Goal: Find contact information: Find contact information

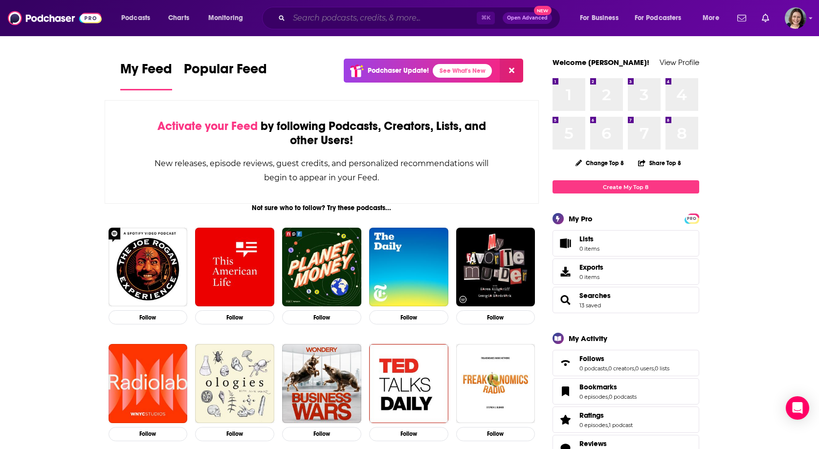
click at [351, 20] on input "Search podcasts, credits, & more..." at bounding box center [383, 18] width 188 height 16
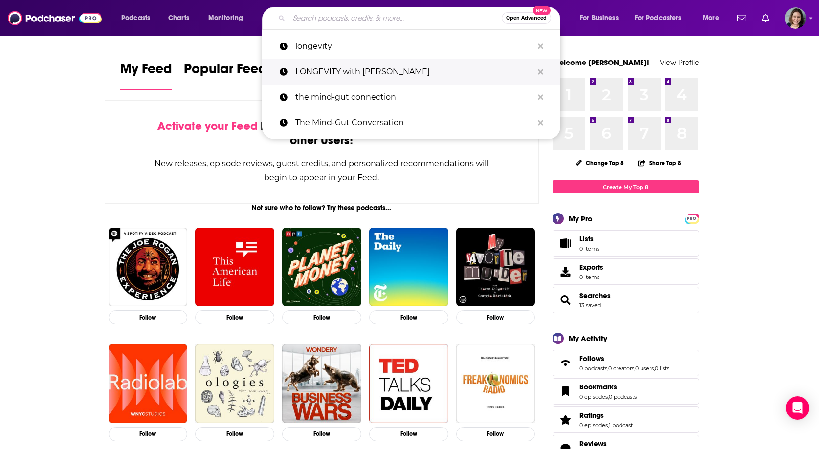
click at [344, 65] on p "LONGEVITY with [PERSON_NAME]" at bounding box center [414, 71] width 238 height 25
type input "LONGEVITY with [PERSON_NAME]"
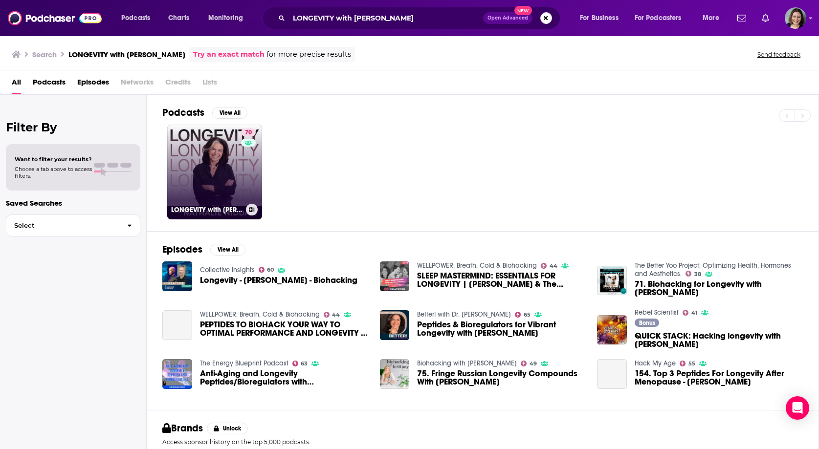
click at [218, 168] on link "70 LONGEVITY with [PERSON_NAME]" at bounding box center [214, 172] width 95 height 95
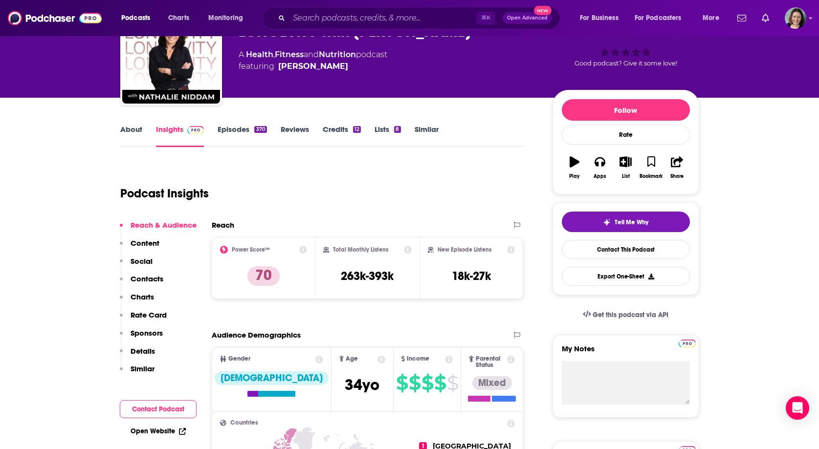
scroll to position [84, 0]
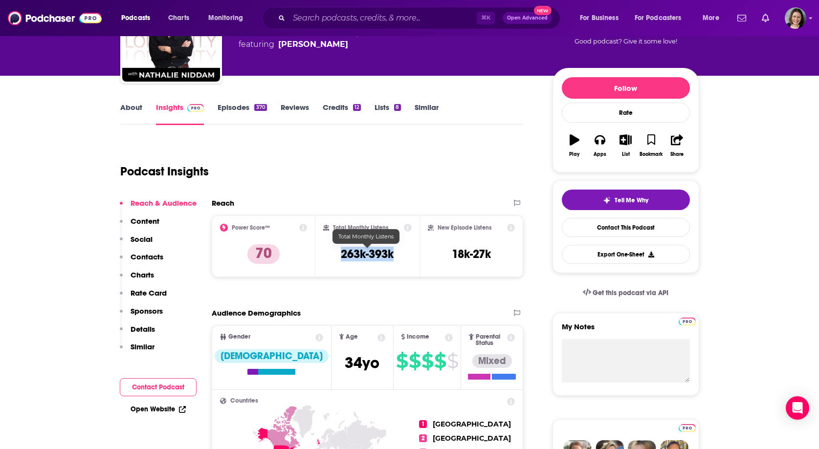
drag, startPoint x: 341, startPoint y: 257, endPoint x: 394, endPoint y: 259, distance: 52.8
click at [394, 259] on div "Total Monthly Listens 263k-393k" at bounding box center [367, 246] width 89 height 45
copy h3 "263k-393k"
click at [393, 283] on div "Reach Power Score™ 70 Total Monthly Listens 263k-393k New Episode Listens 18k-2…" at bounding box center [368, 242] width 312 height 87
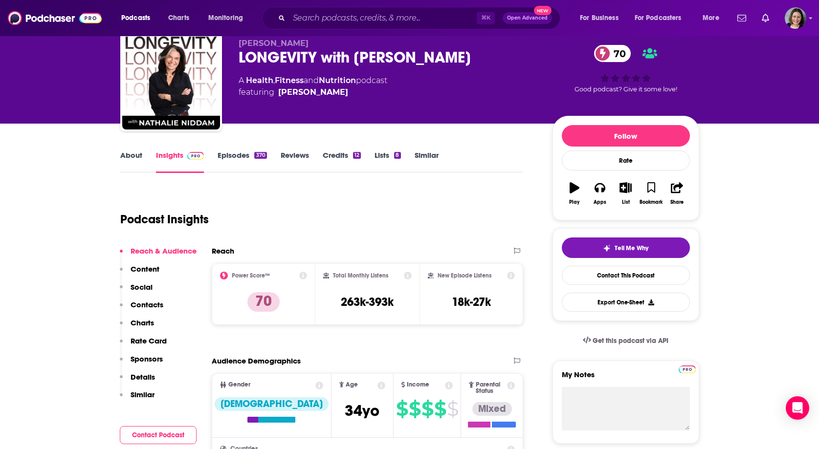
scroll to position [37, 0]
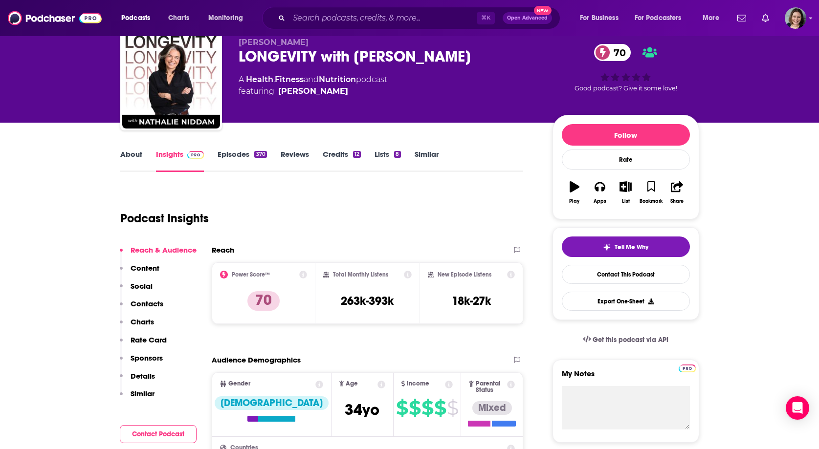
click at [152, 267] on p "Content" at bounding box center [145, 268] width 29 height 9
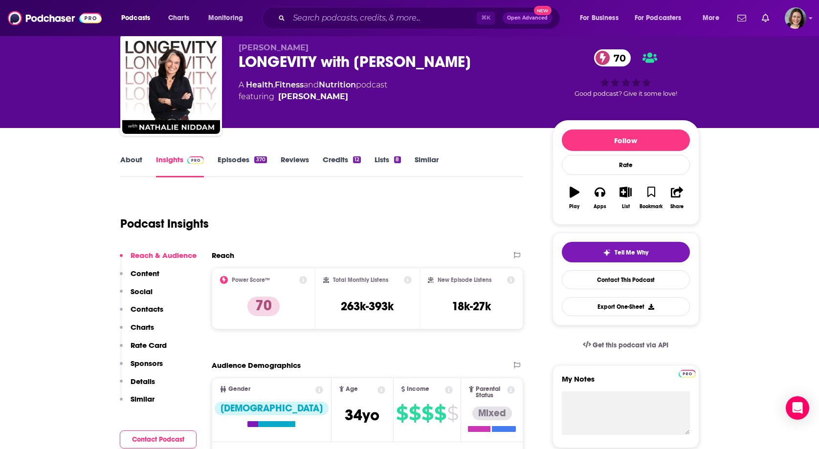
scroll to position [59, 0]
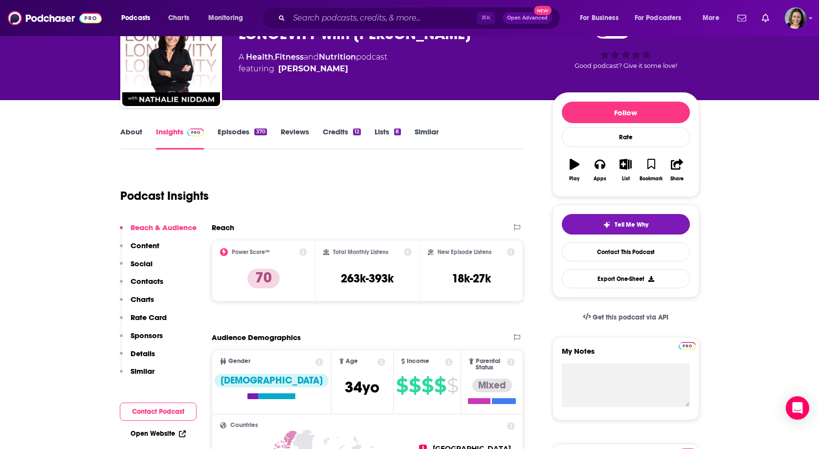
click at [149, 278] on p "Contacts" at bounding box center [147, 281] width 33 height 9
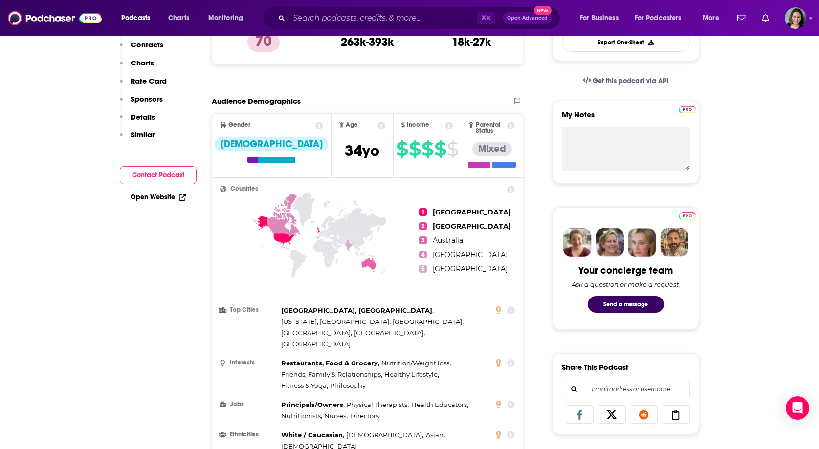
scroll to position [0, 0]
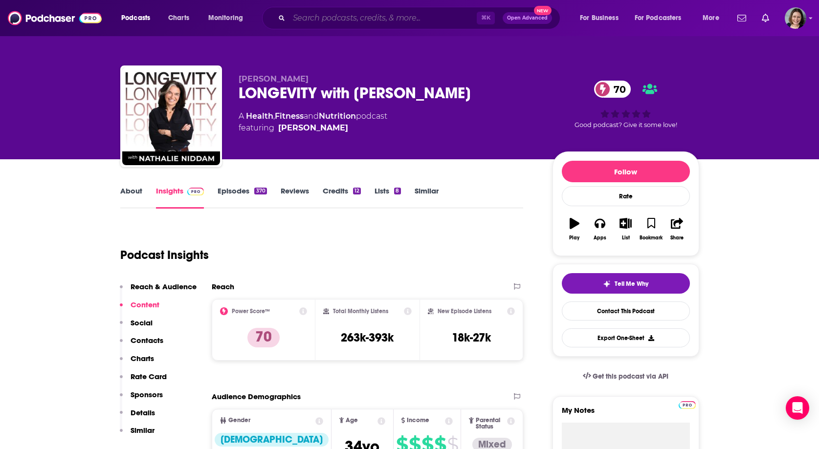
click at [302, 16] on input "Search podcasts, credits, & more..." at bounding box center [383, 18] width 188 height 16
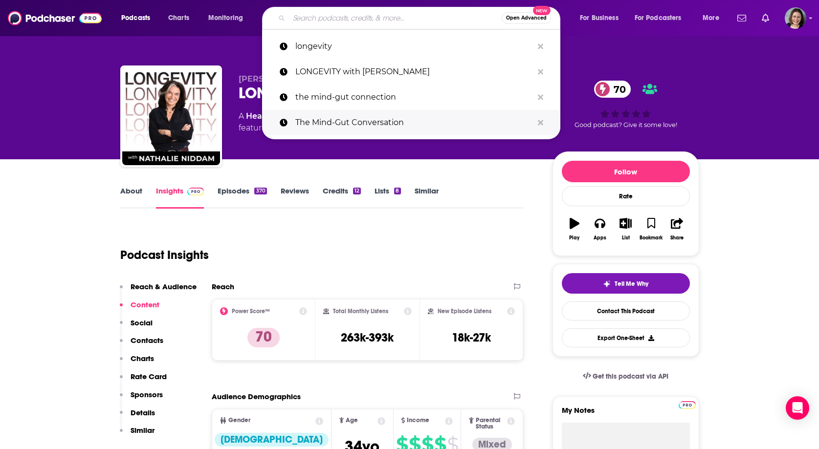
click at [306, 112] on p "The Mind-Gut Conversation" at bounding box center [414, 122] width 238 height 25
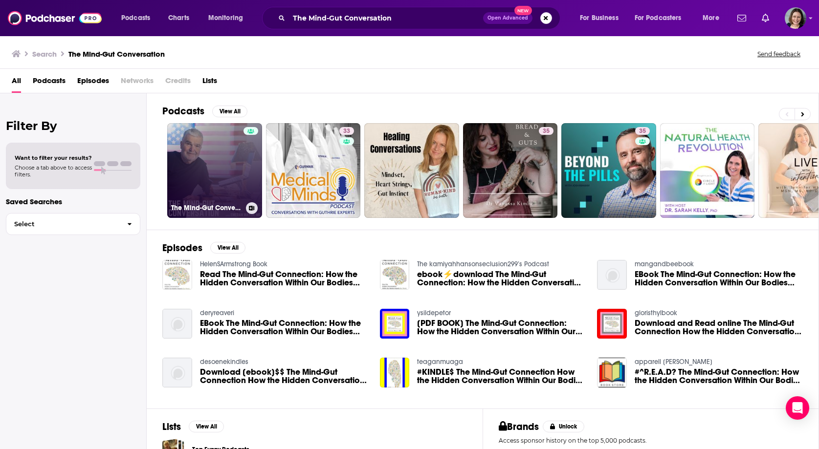
click at [212, 173] on link "The Mind-Gut Conversation Podcast" at bounding box center [214, 170] width 95 height 95
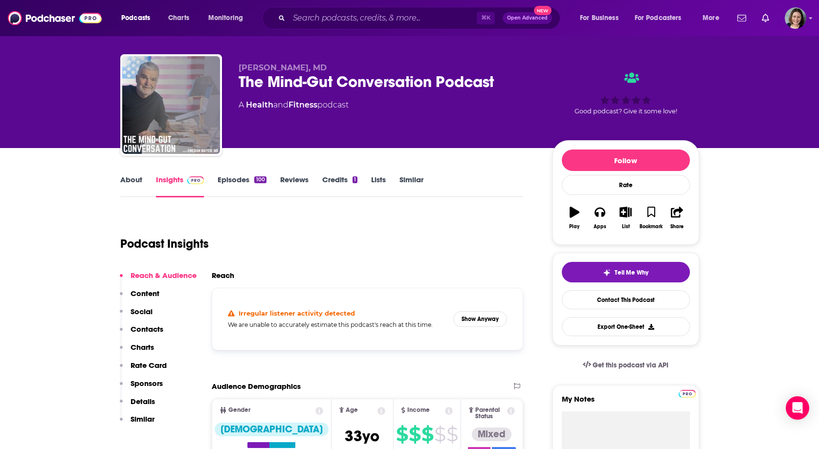
scroll to position [73, 0]
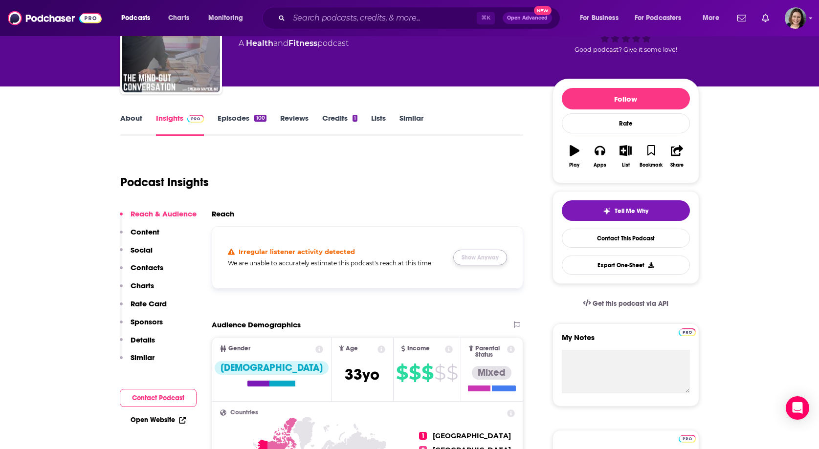
click at [477, 258] on button "Show Anyway" at bounding box center [480, 258] width 54 height 16
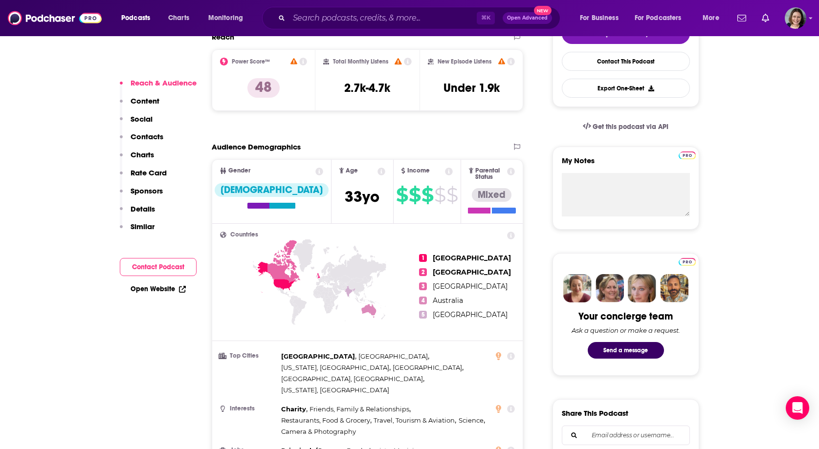
scroll to position [462, 0]
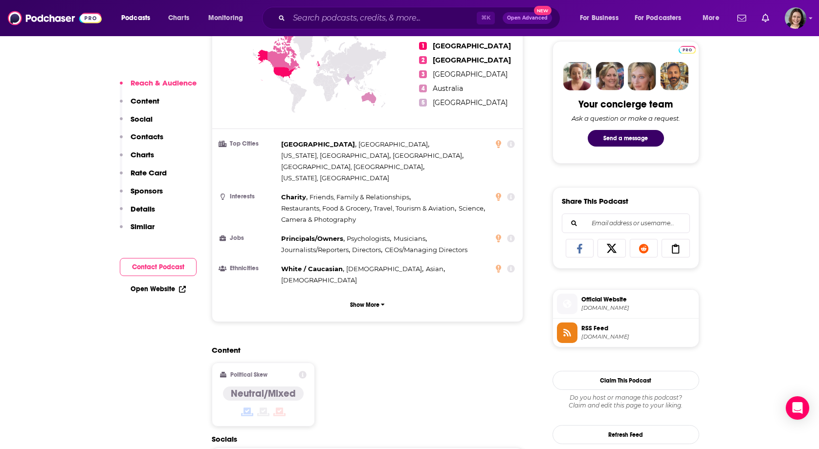
click at [147, 137] on p "Contacts" at bounding box center [147, 136] width 33 height 9
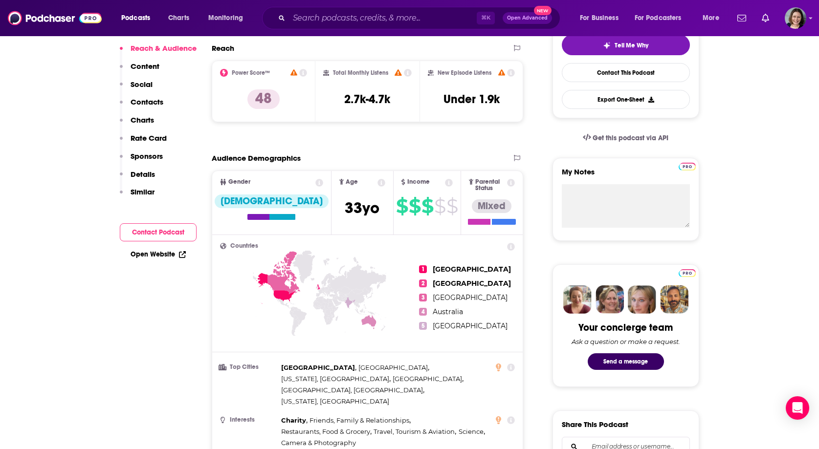
scroll to position [0, 0]
